Goal: Task Accomplishment & Management: Manage account settings

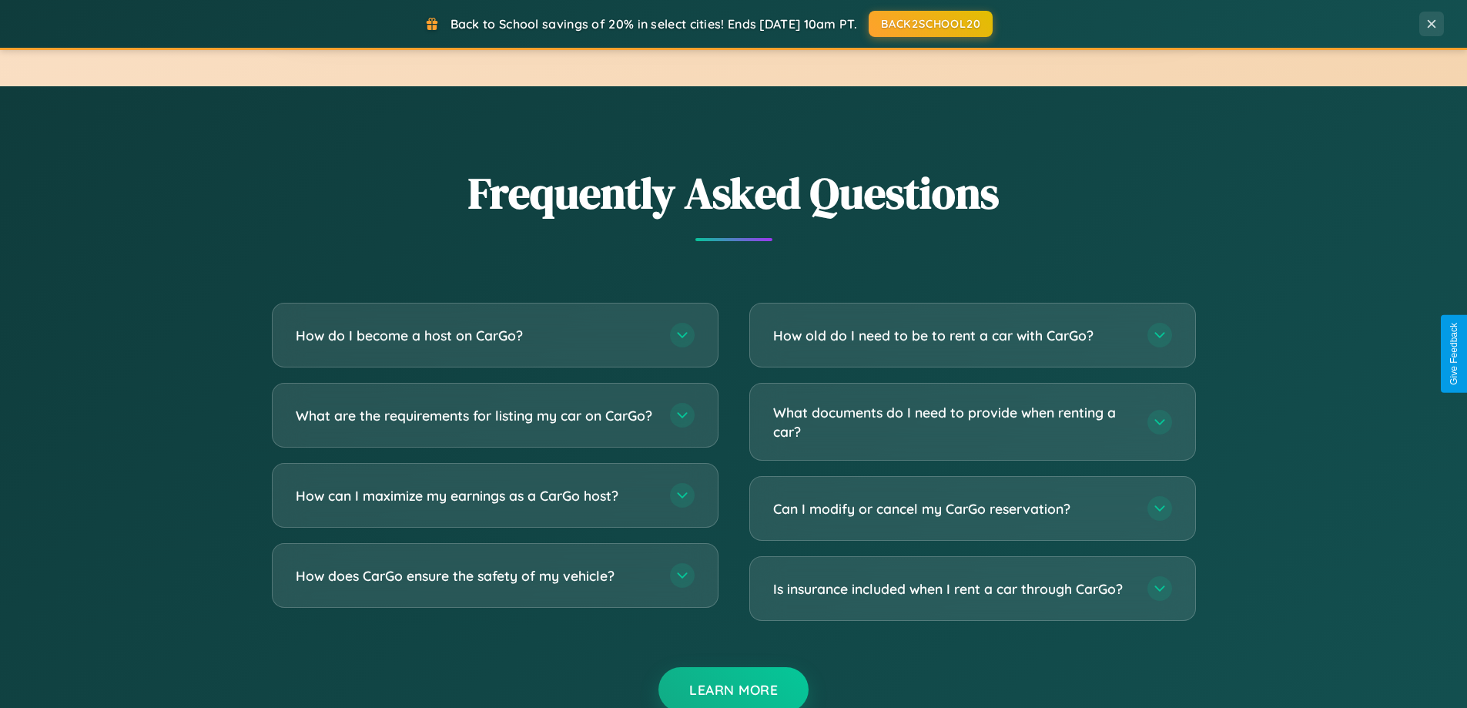
scroll to position [2964, 0]
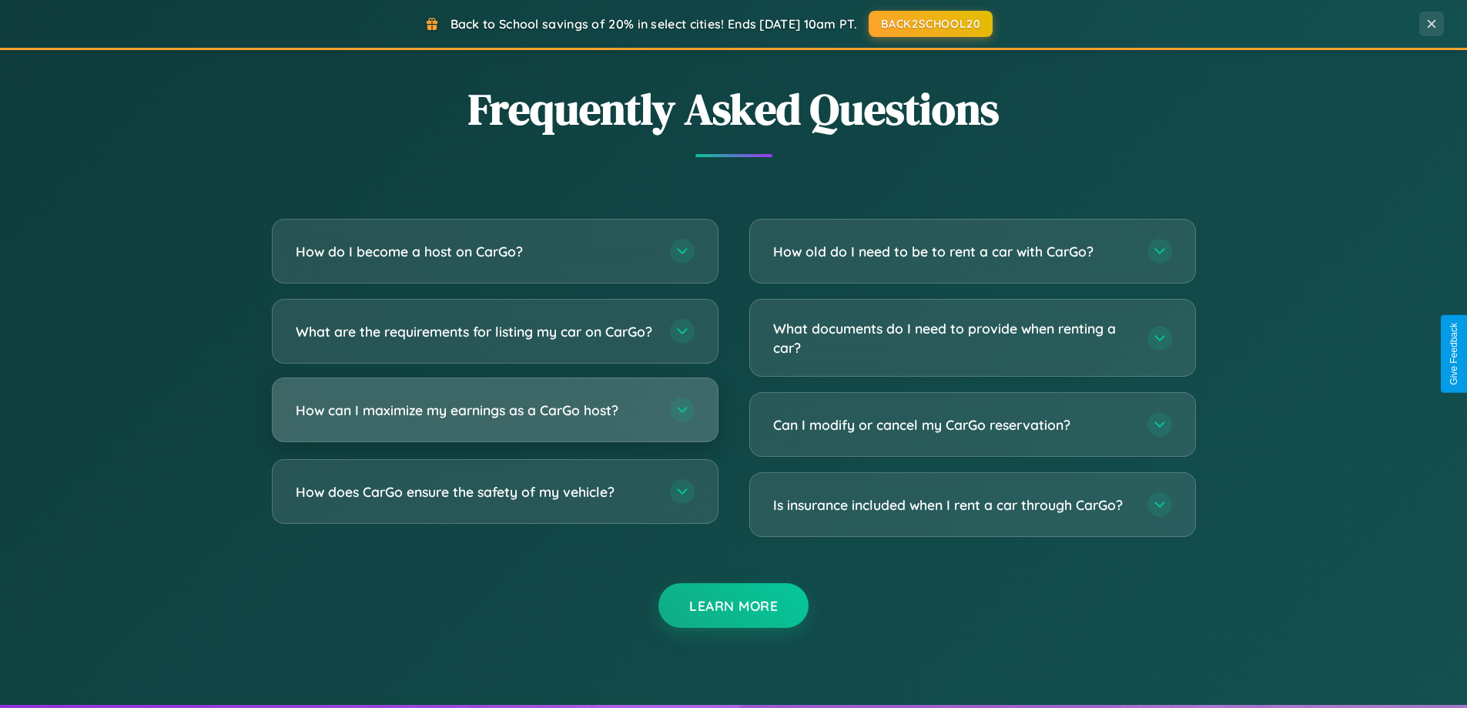
click at [495, 420] on h3 "How can I maximize my earnings as a CarGo host?" at bounding box center [475, 410] width 359 height 19
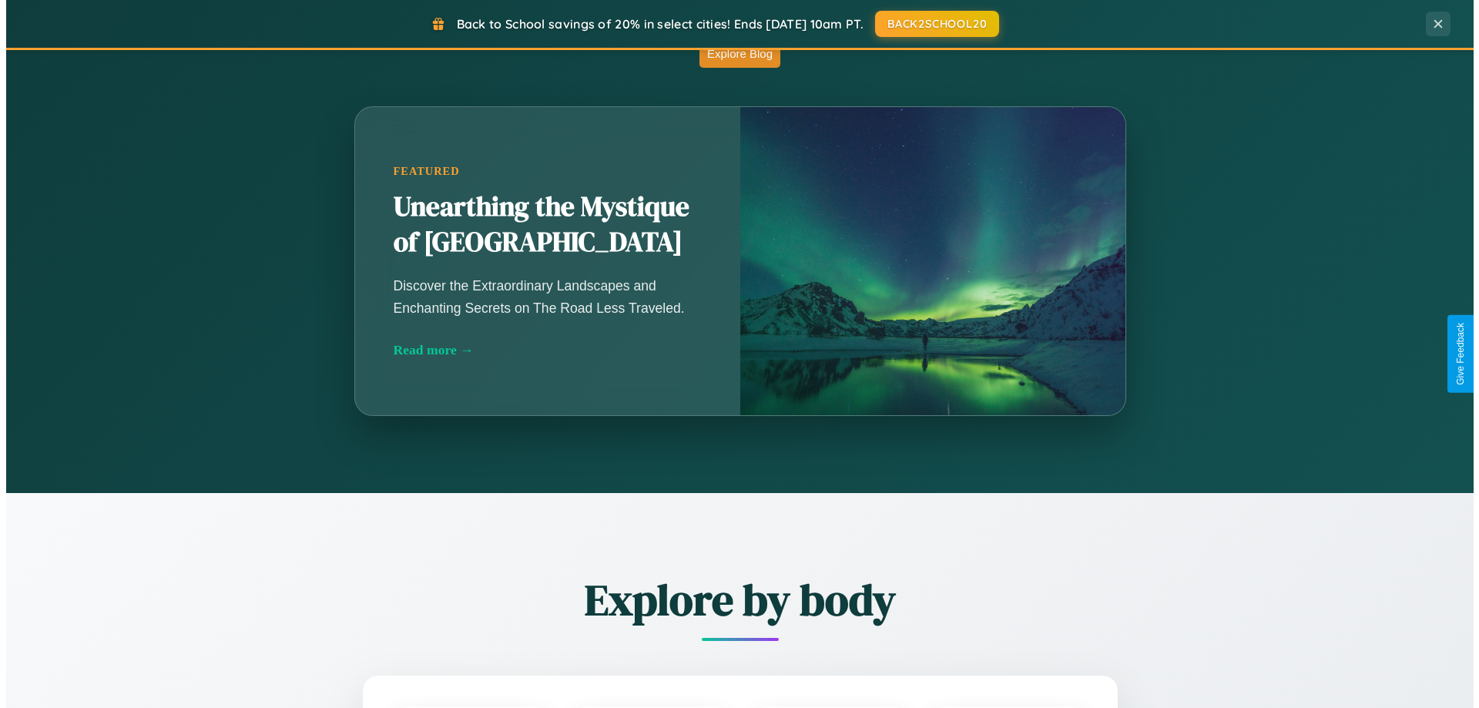
scroll to position [0, 0]
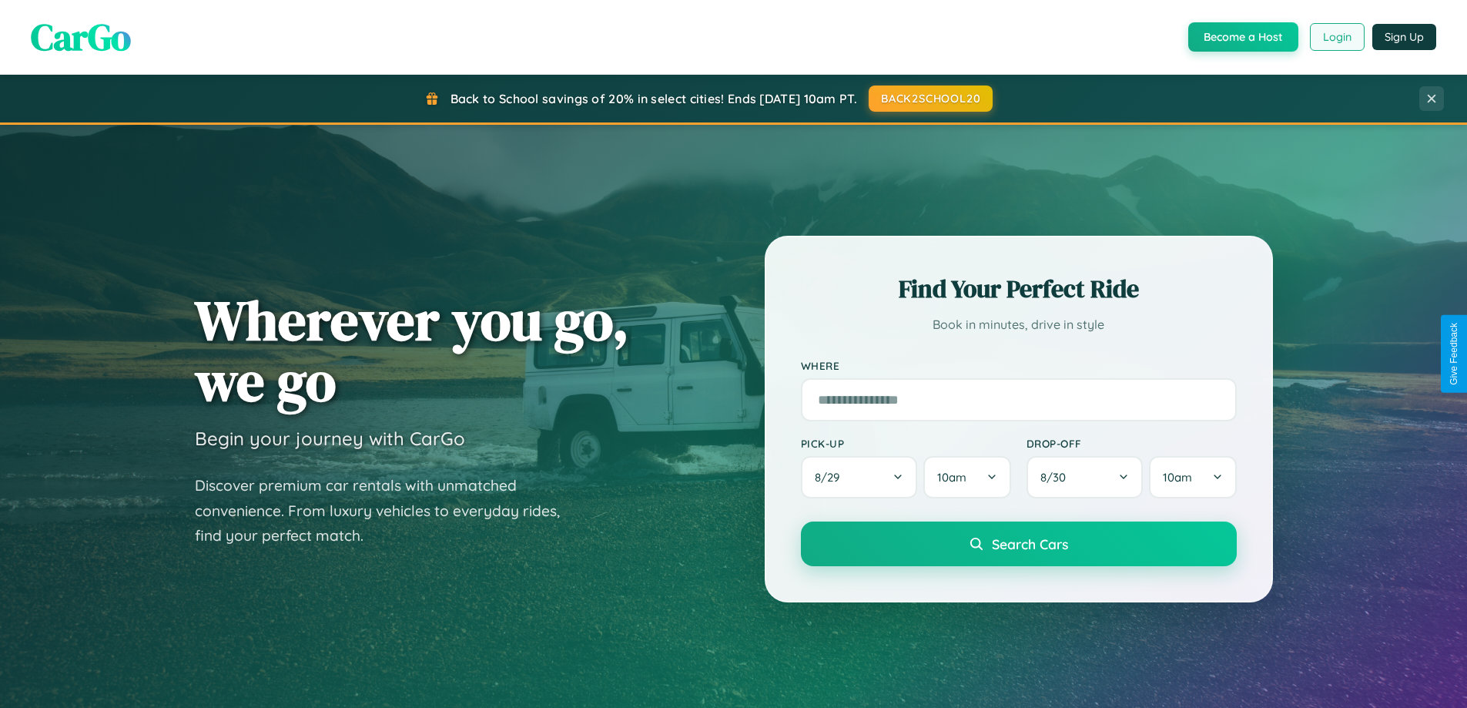
click at [1336, 37] on button "Login" at bounding box center [1337, 37] width 55 height 28
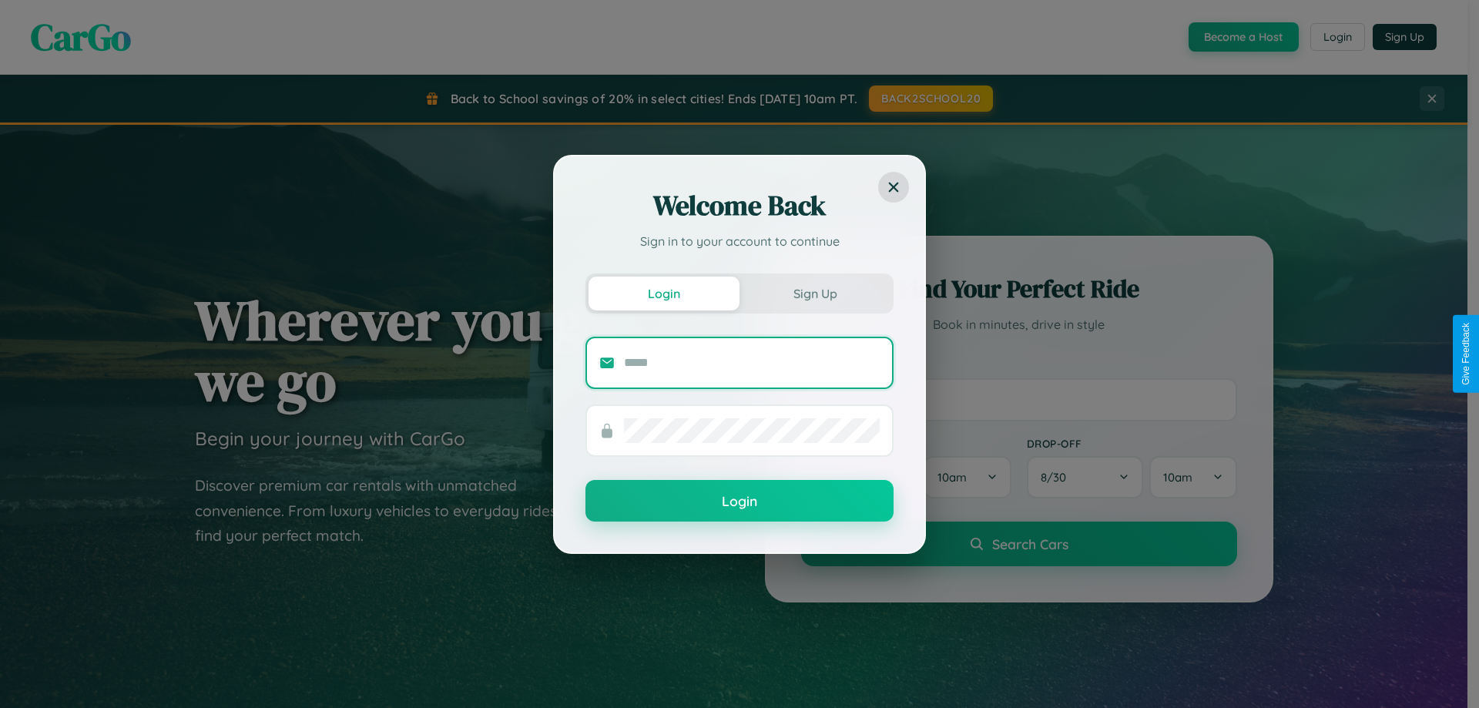
click at [752, 362] on input "text" at bounding box center [752, 362] width 256 height 25
type input "**********"
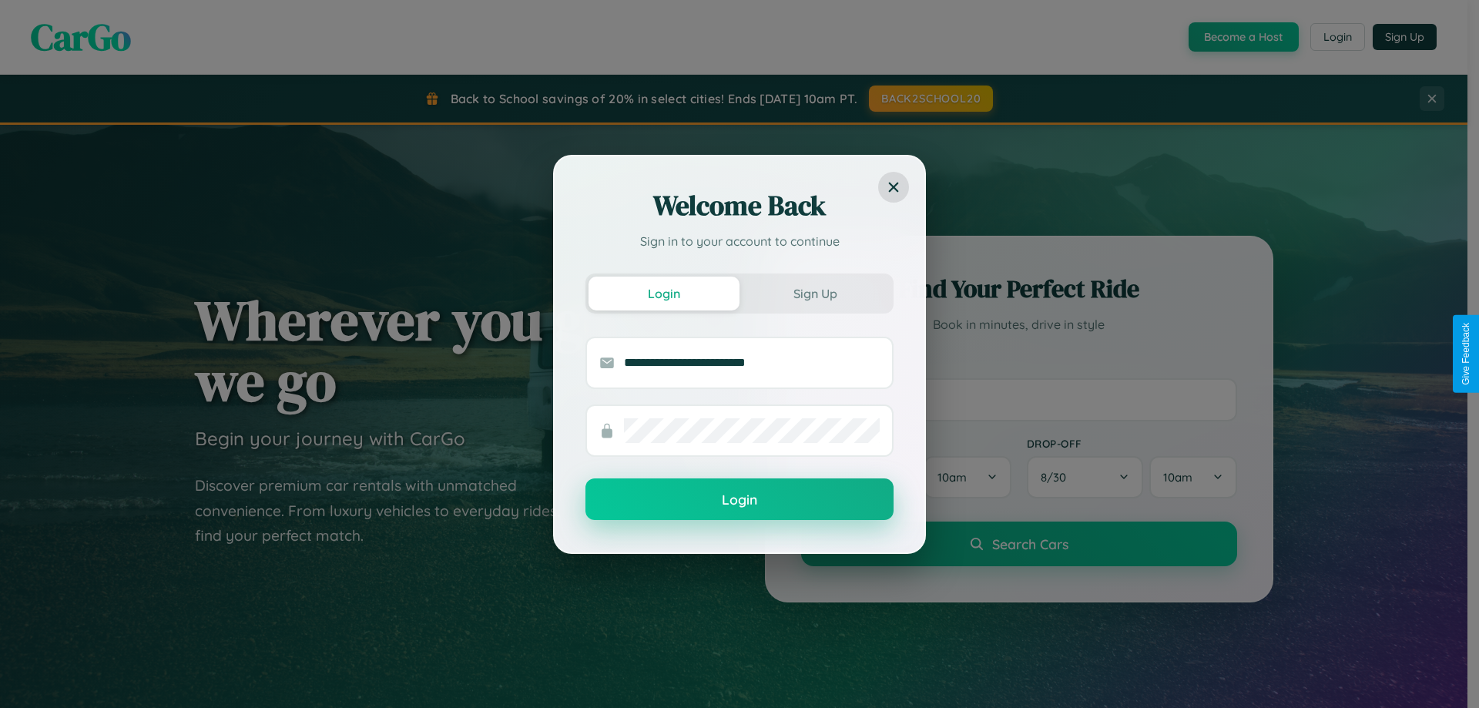
click at [739, 500] on button "Login" at bounding box center [739, 499] width 308 height 42
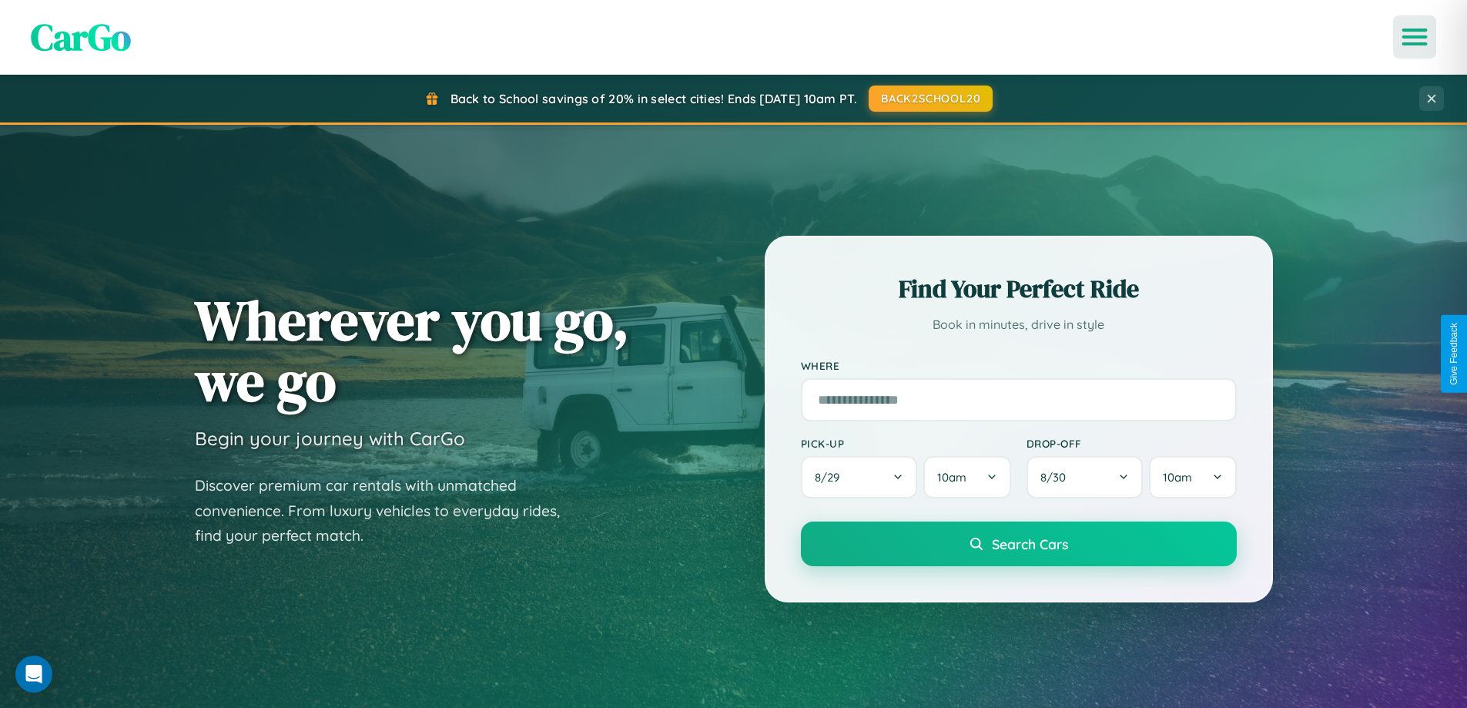
click at [1415, 37] on icon "Open menu" at bounding box center [1415, 37] width 22 height 14
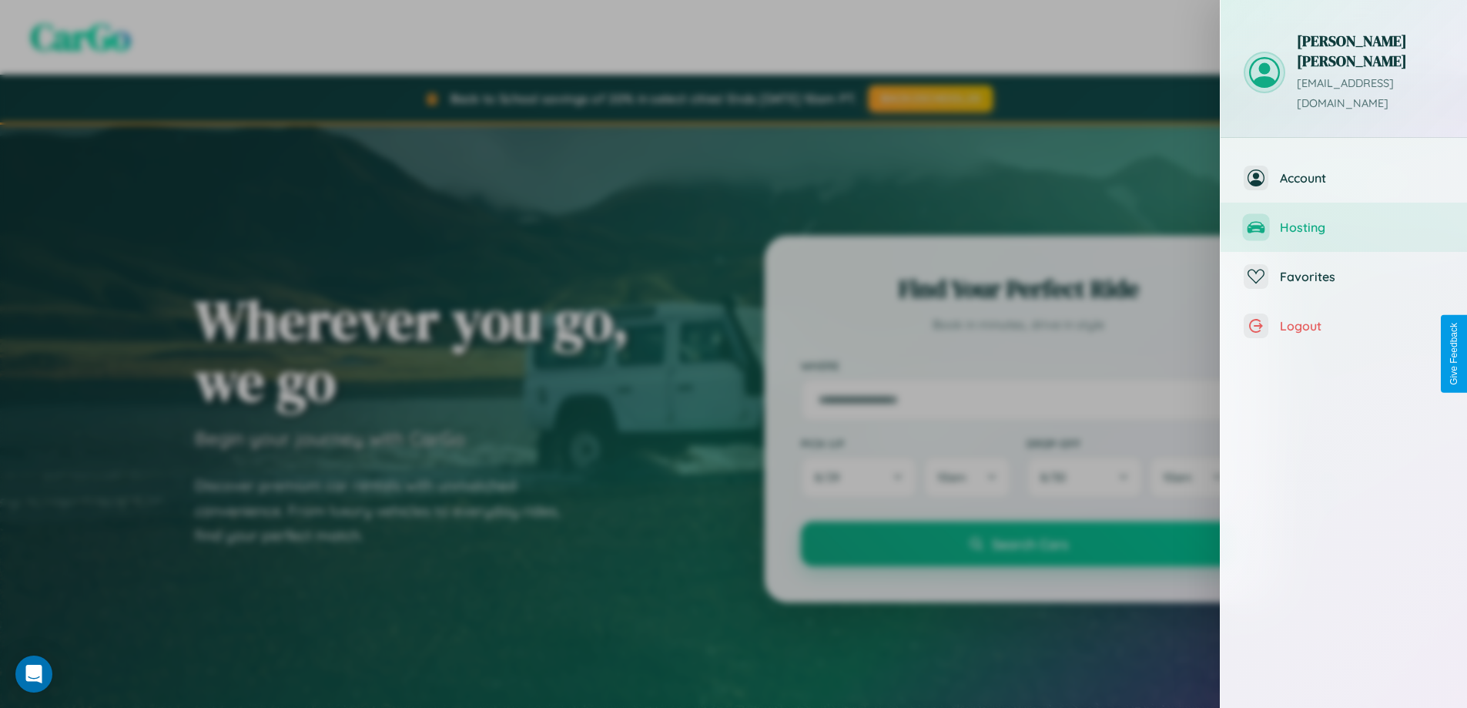
click at [1344, 220] on span "Hosting" at bounding box center [1362, 227] width 164 height 15
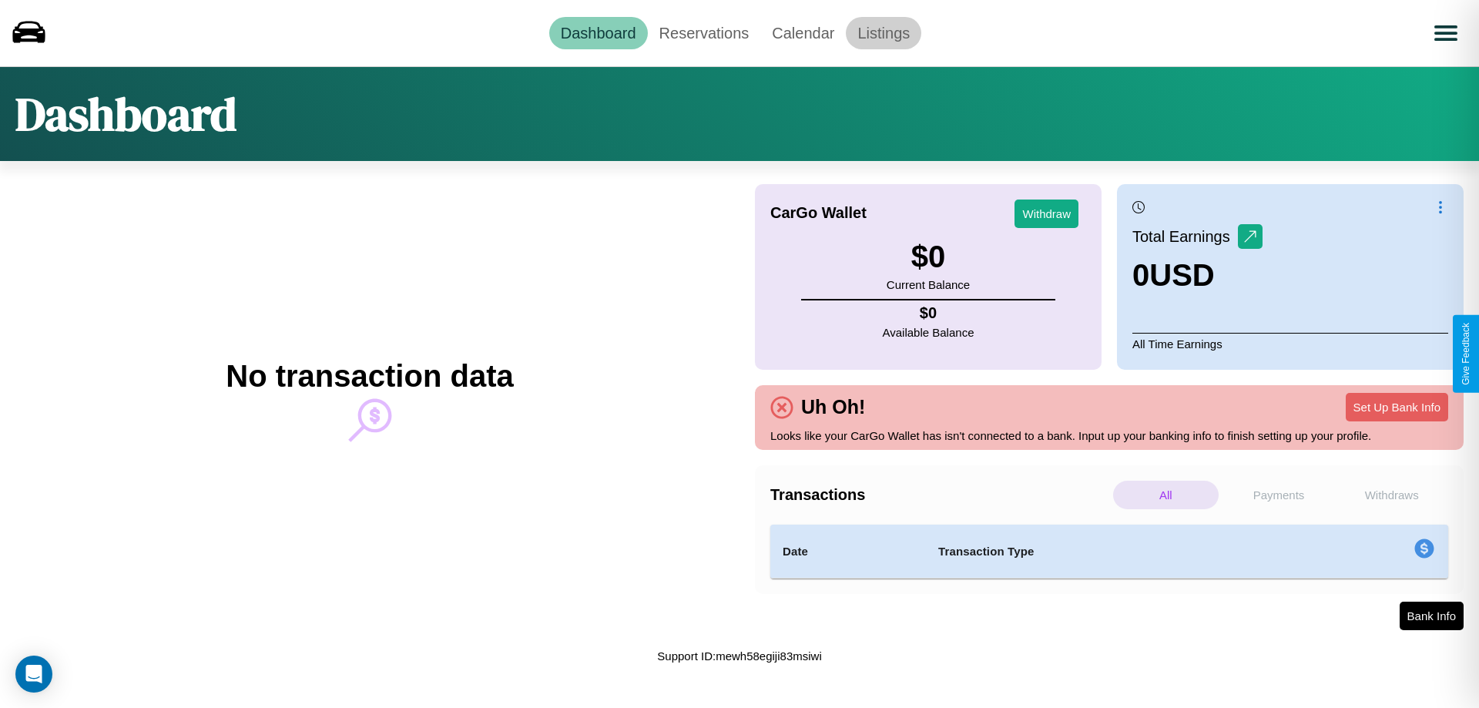
click at [883, 32] on link "Listings" at bounding box center [883, 33] width 75 height 32
